Goal: Task Accomplishment & Management: Manage account settings

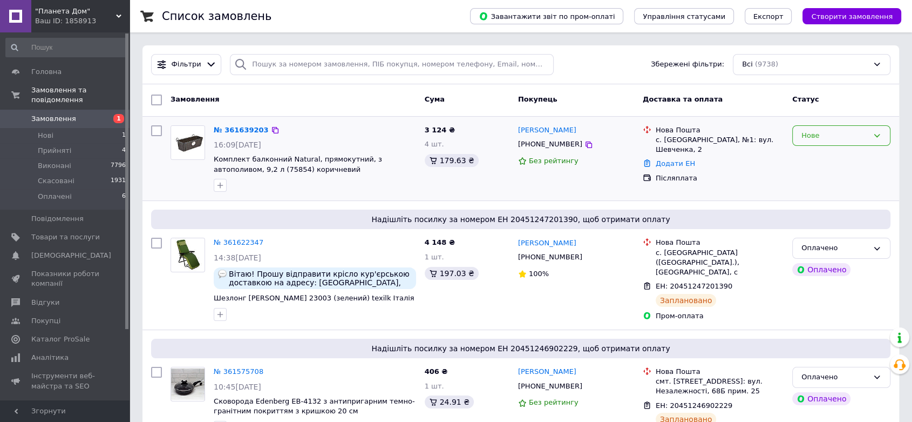
click at [827, 134] on div "Нове" at bounding box center [834, 135] width 67 height 11
click at [816, 154] on li "Прийнято" at bounding box center [841, 158] width 97 height 20
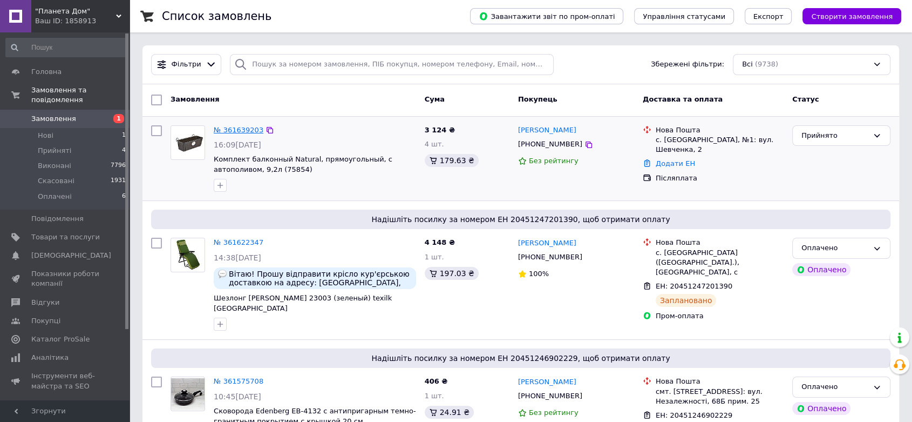
click at [243, 132] on link "№ 361639203" at bounding box center [239, 130] width 50 height 8
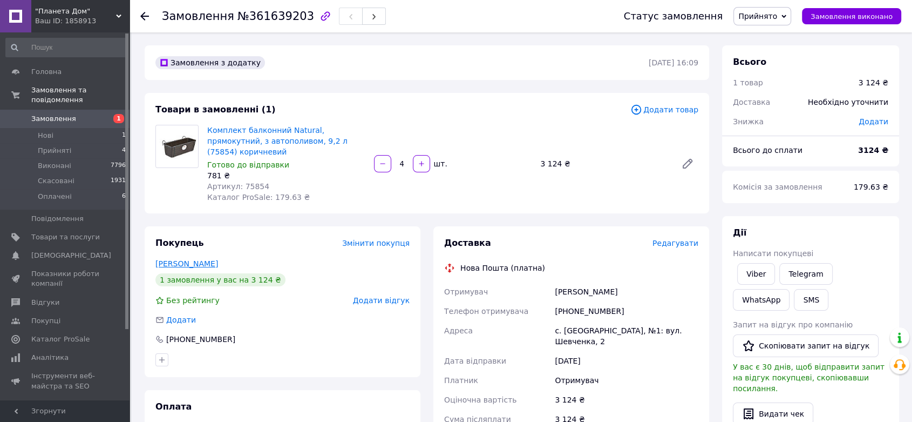
click at [198, 259] on link "[PERSON_NAME]" at bounding box center [186, 263] width 63 height 9
drag, startPoint x: 637, startPoint y: 296, endPoint x: 552, endPoint y: 293, distance: 85.3
click at [552, 293] on div "Отримувач [PERSON_NAME] Телефон отримувача [PHONE_NUMBER] Адреса с. [GEOGRAPHIC…" at bounding box center [571, 380] width 259 height 196
copy div "Телефон отримувача [PHONE_NUMBER]"
drag, startPoint x: 349, startPoint y: 142, endPoint x: 209, endPoint y: 128, distance: 140.5
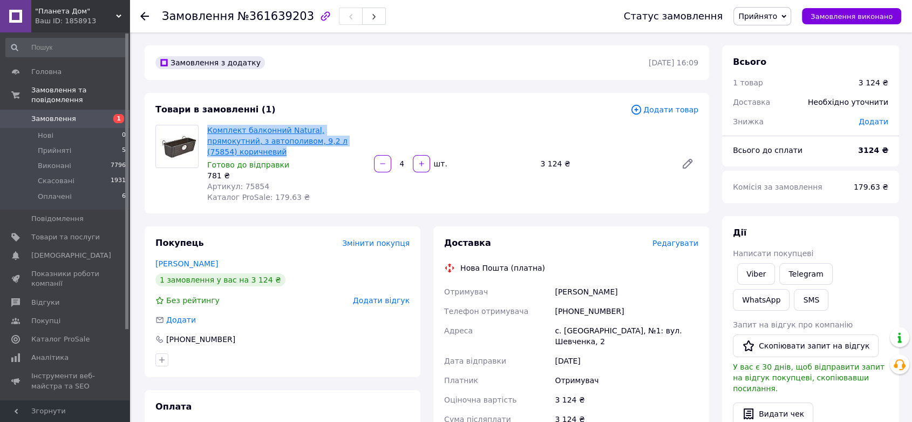
click at [209, 128] on span "Комплект балконний Natural, прямокутний, з автополивом, 9,2 л (75854) коричневий" at bounding box center [286, 141] width 158 height 32
copy link "Комплект балконний Natural, прямокутний, з автополивом, 9,2 л (75854) коричневий"
drag, startPoint x: 267, startPoint y: 176, endPoint x: 241, endPoint y: 172, distance: 26.2
click at [241, 181] on div "Артикул: 75854" at bounding box center [286, 186] width 158 height 11
copy span "75854"
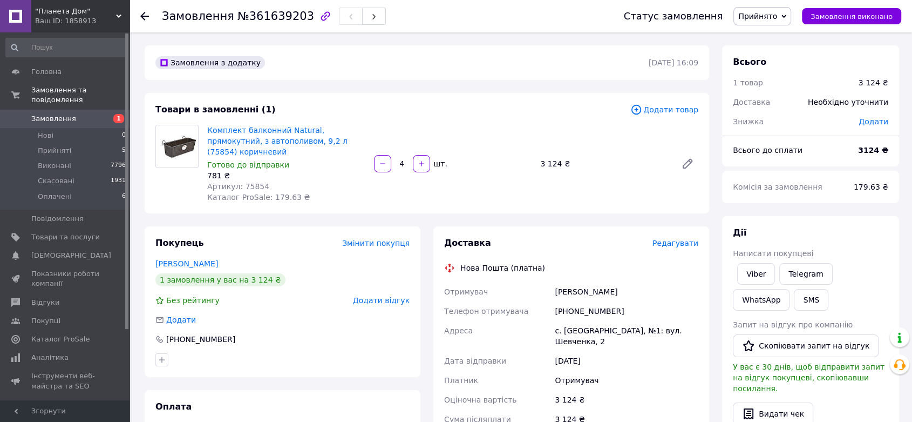
click at [49, 13] on span ""Планета Дом"" at bounding box center [75, 11] width 81 height 10
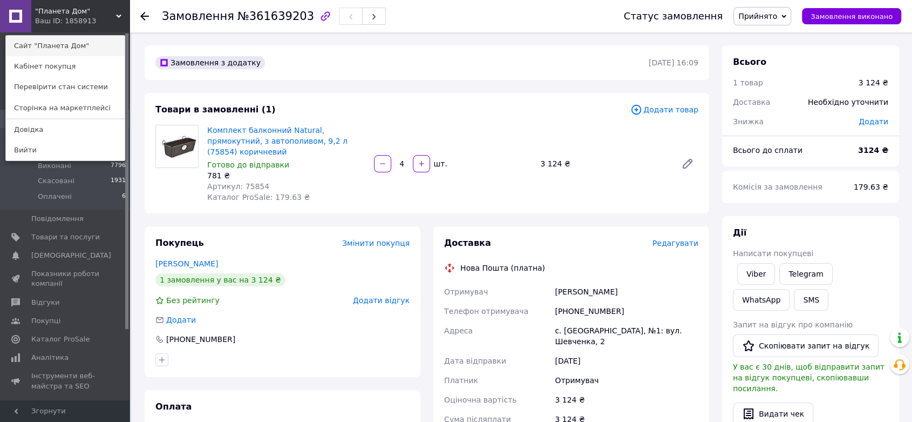
click at [65, 51] on link "Сайт "Планета Дом"" at bounding box center [65, 46] width 119 height 21
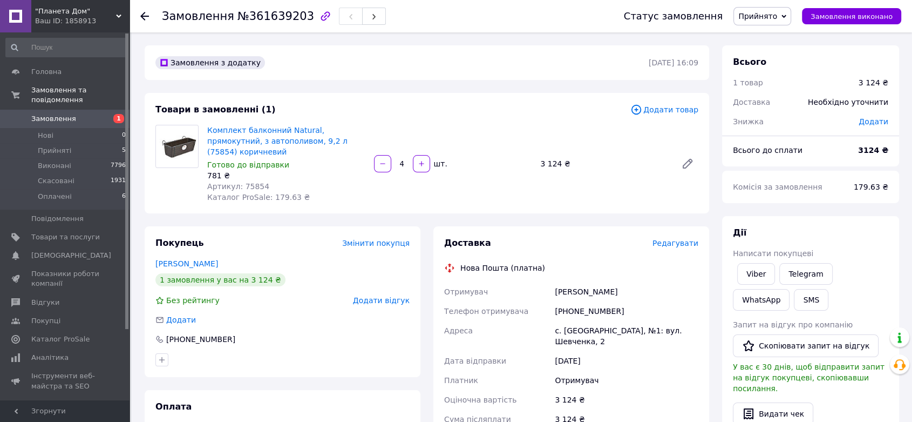
click at [40, 114] on span "Замовлення" at bounding box center [53, 119] width 45 height 10
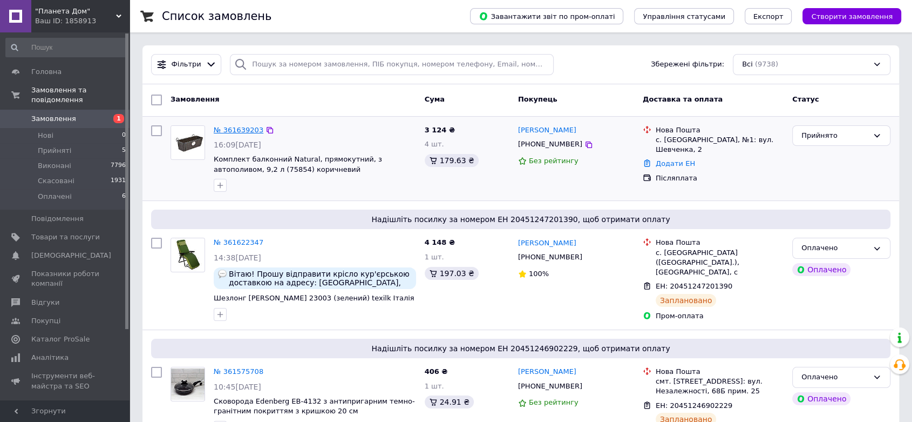
click at [236, 127] on link "№ 361639203" at bounding box center [239, 130] width 50 height 8
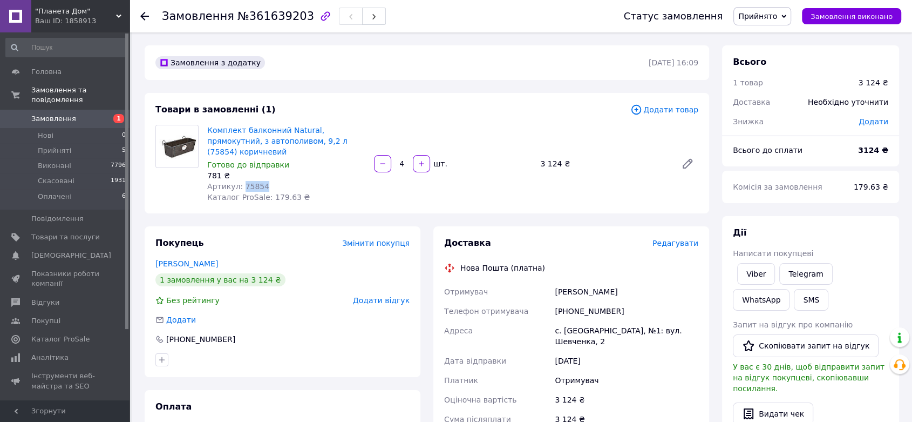
drag, startPoint x: 266, startPoint y: 176, endPoint x: 241, endPoint y: 172, distance: 25.2
click at [241, 181] on div "Артикул: 75854" at bounding box center [286, 186] width 158 height 11
copy span "75854"
click at [65, 114] on span "Замовлення" at bounding box center [53, 119] width 45 height 10
